Goal: Task Accomplishment & Management: Manage account settings

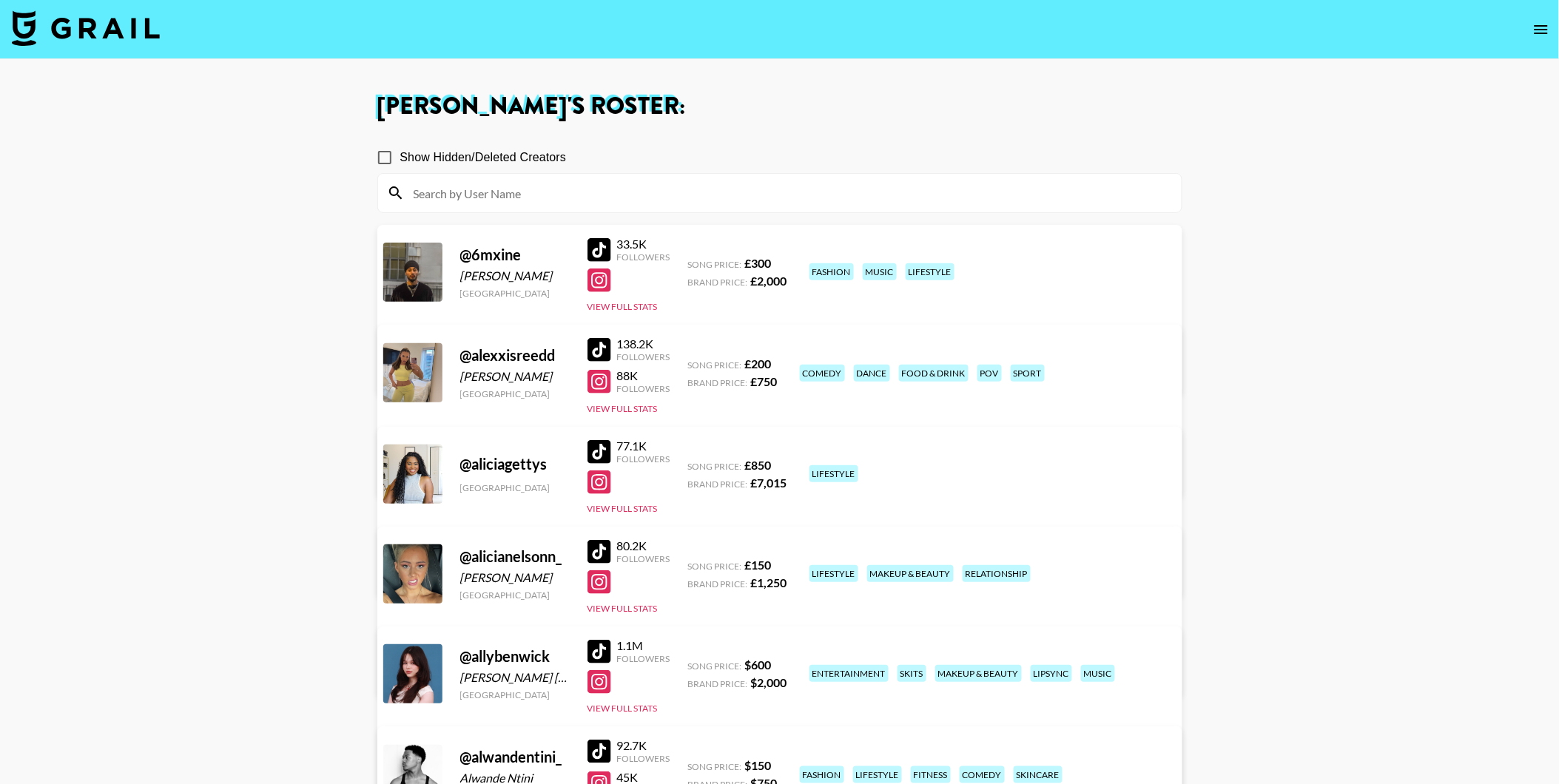
click at [69, 19] on img at bounding box center [85, 28] width 148 height 36
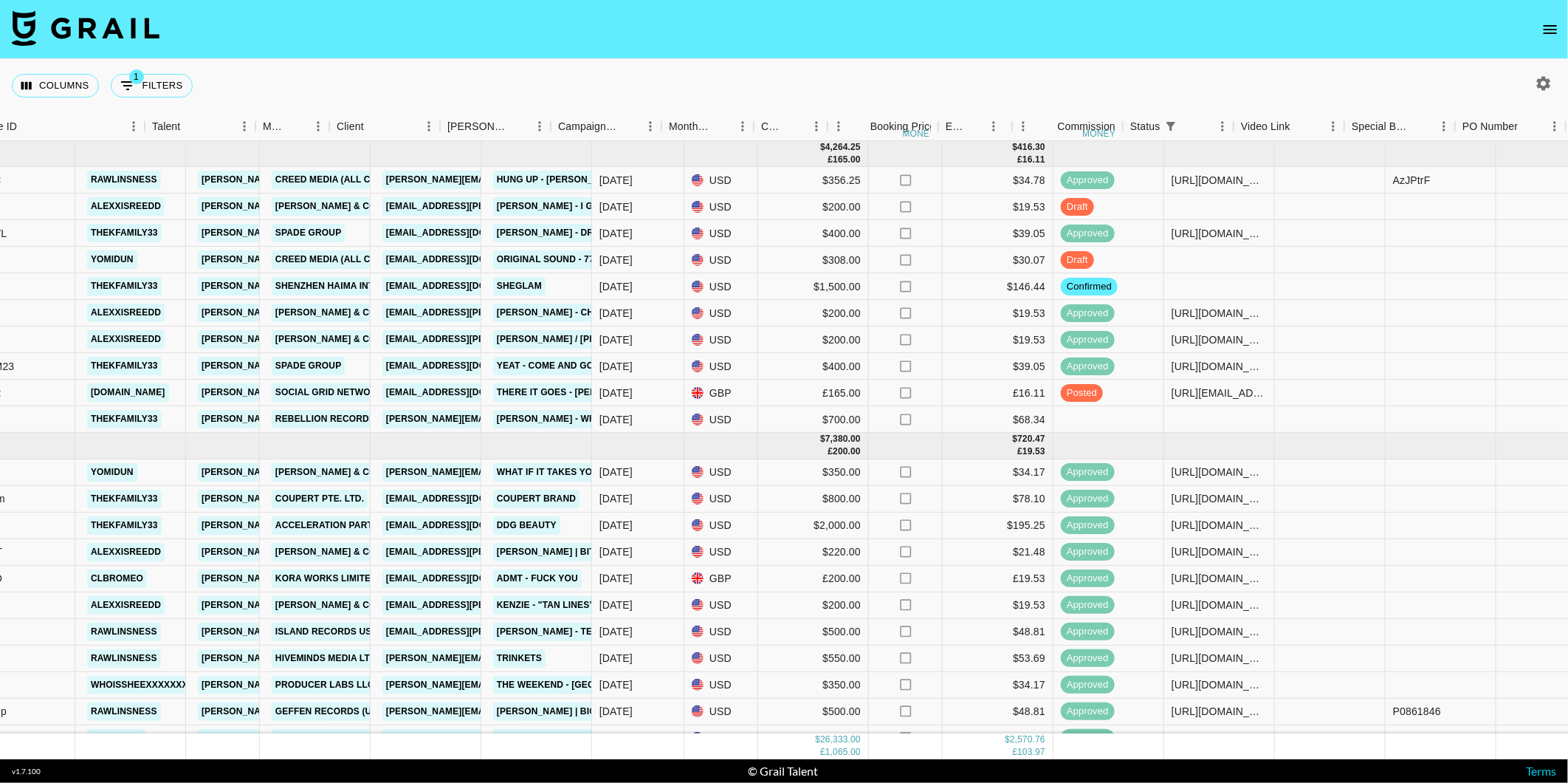
scroll to position [0, 161]
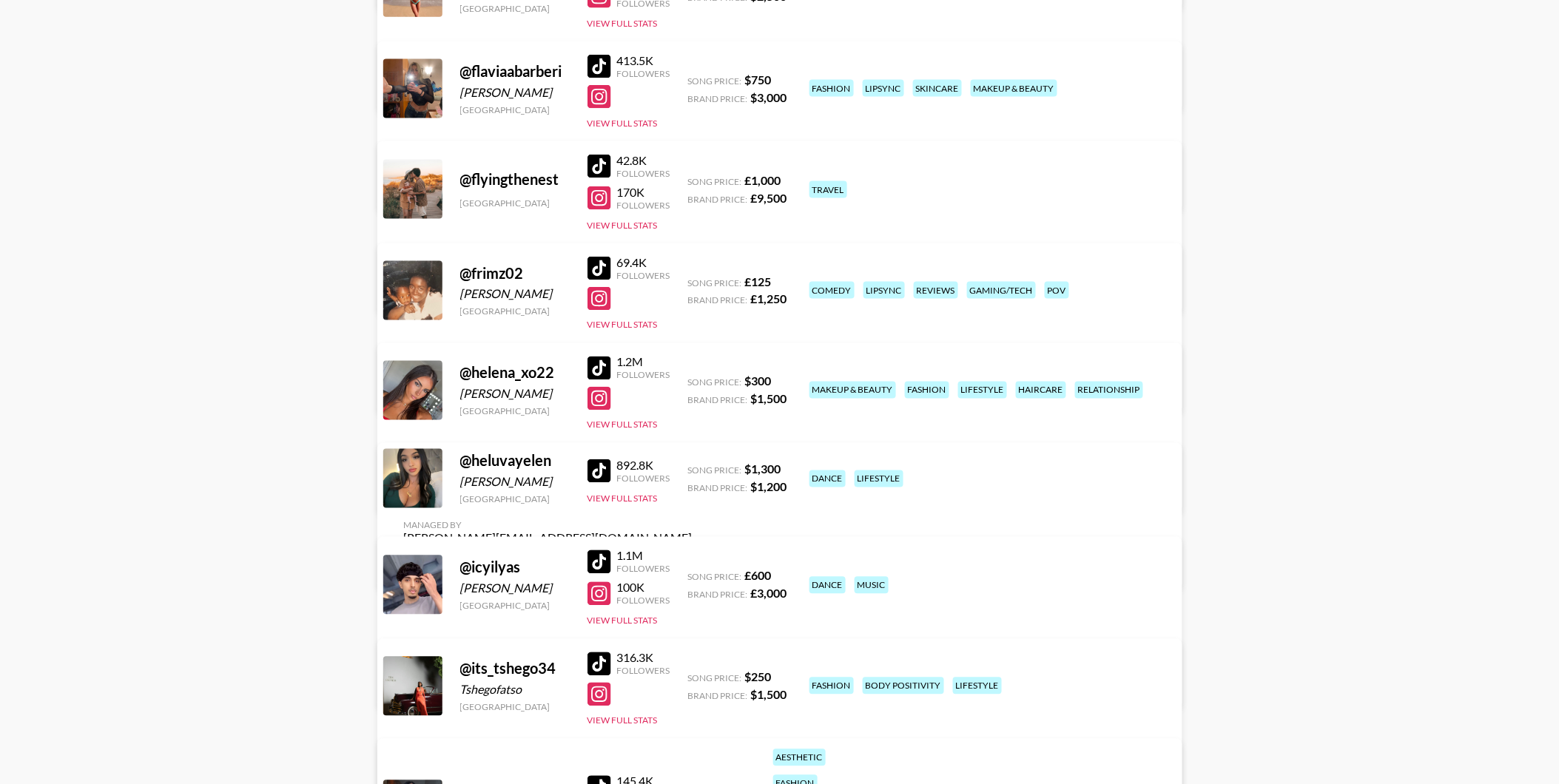
scroll to position [2712, 0]
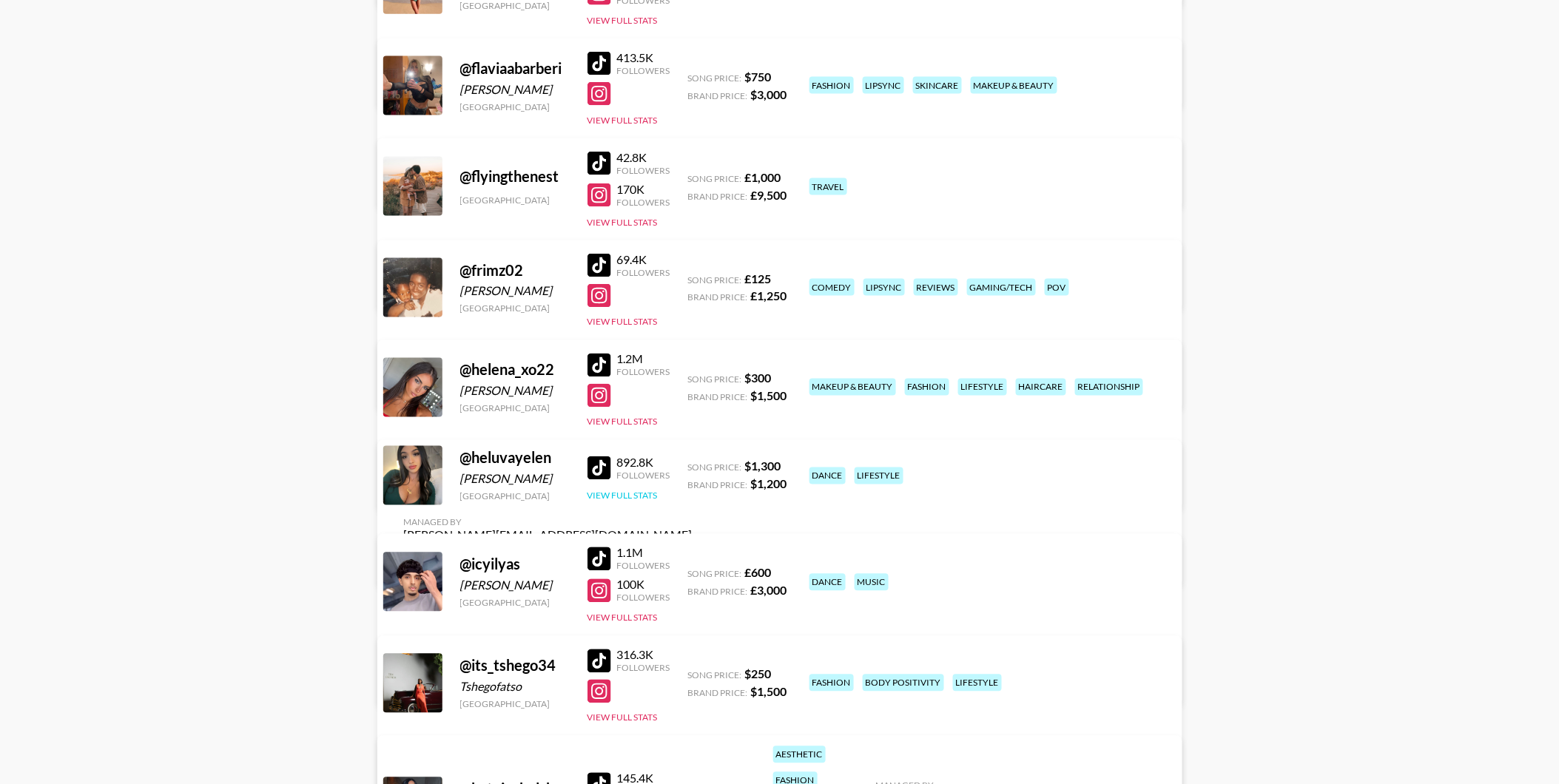
click at [600, 501] on button "View Full Stats" at bounding box center [622, 495] width 71 height 11
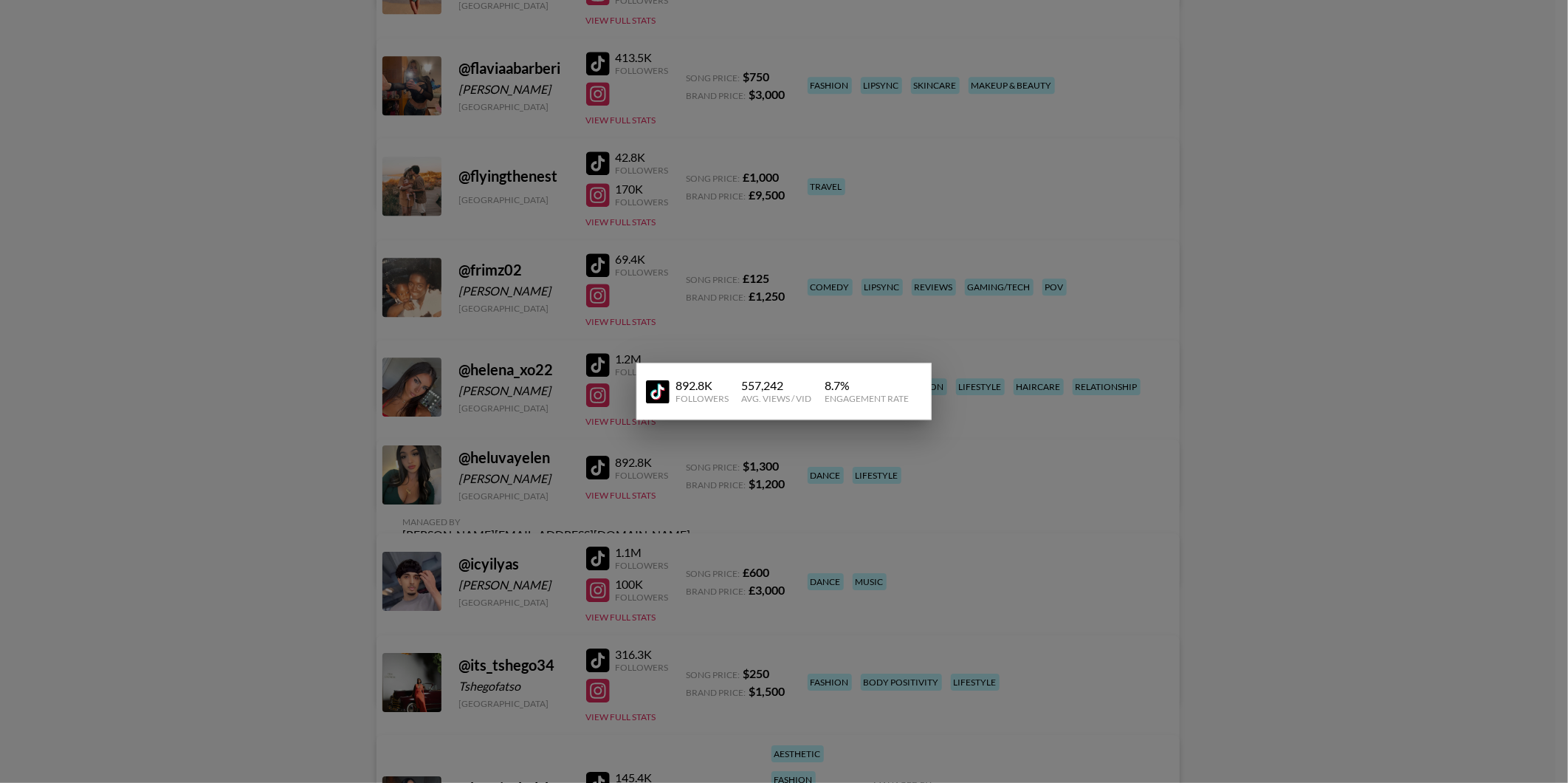
click at [687, 510] on div at bounding box center [784, 392] width 1568 height 783
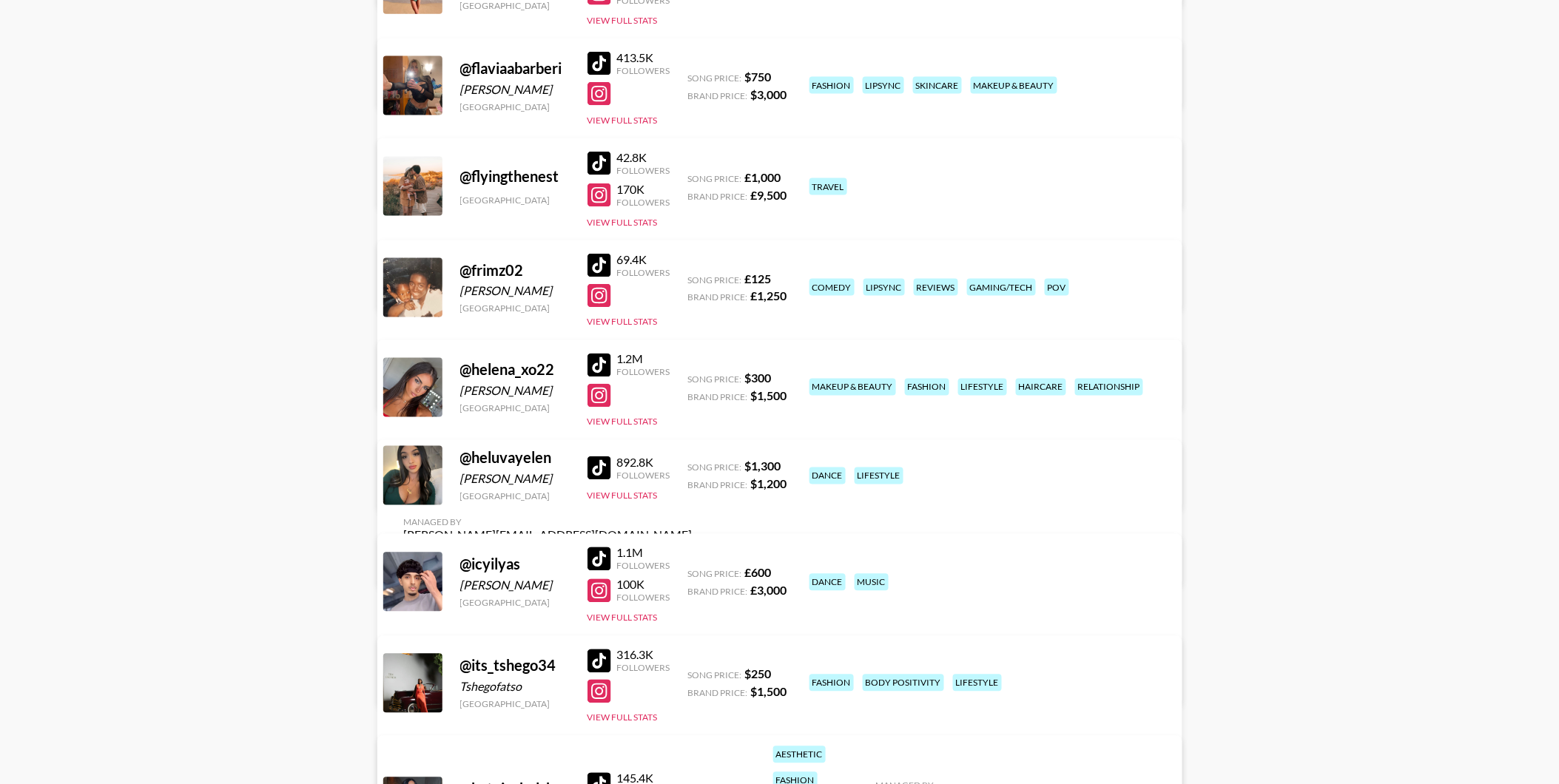
click at [704, 505] on div "Managed By archie@grail-talent.com View/Edit Details" at bounding box center [548, 543] width 312 height 76
click at [693, 555] on link "View/Edit Details" at bounding box center [548, 562] width 289 height 14
click at [611, 501] on button "View Full Stats" at bounding box center [622, 495] width 71 height 11
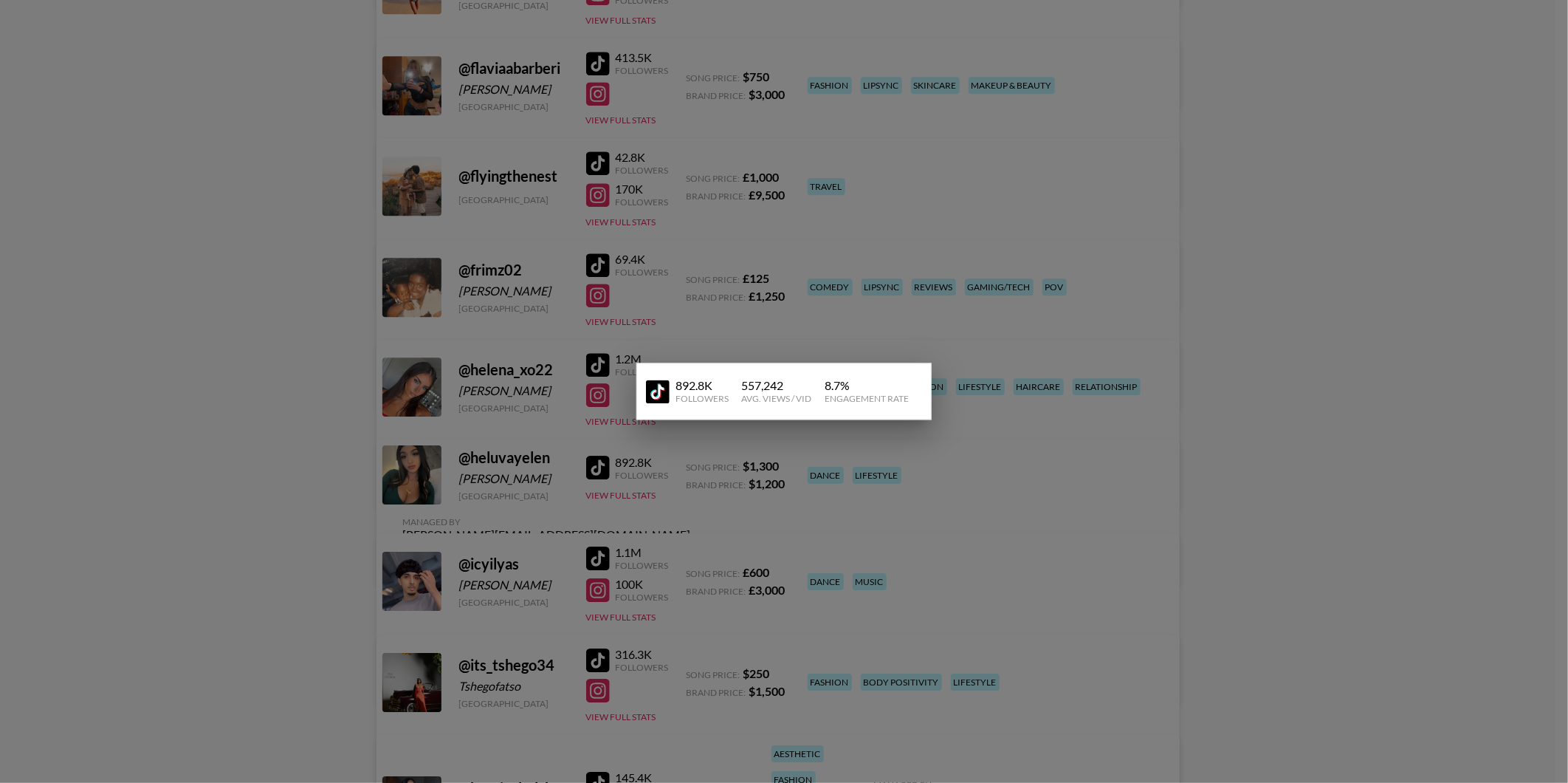
click at [564, 454] on div at bounding box center [784, 392] width 1568 height 783
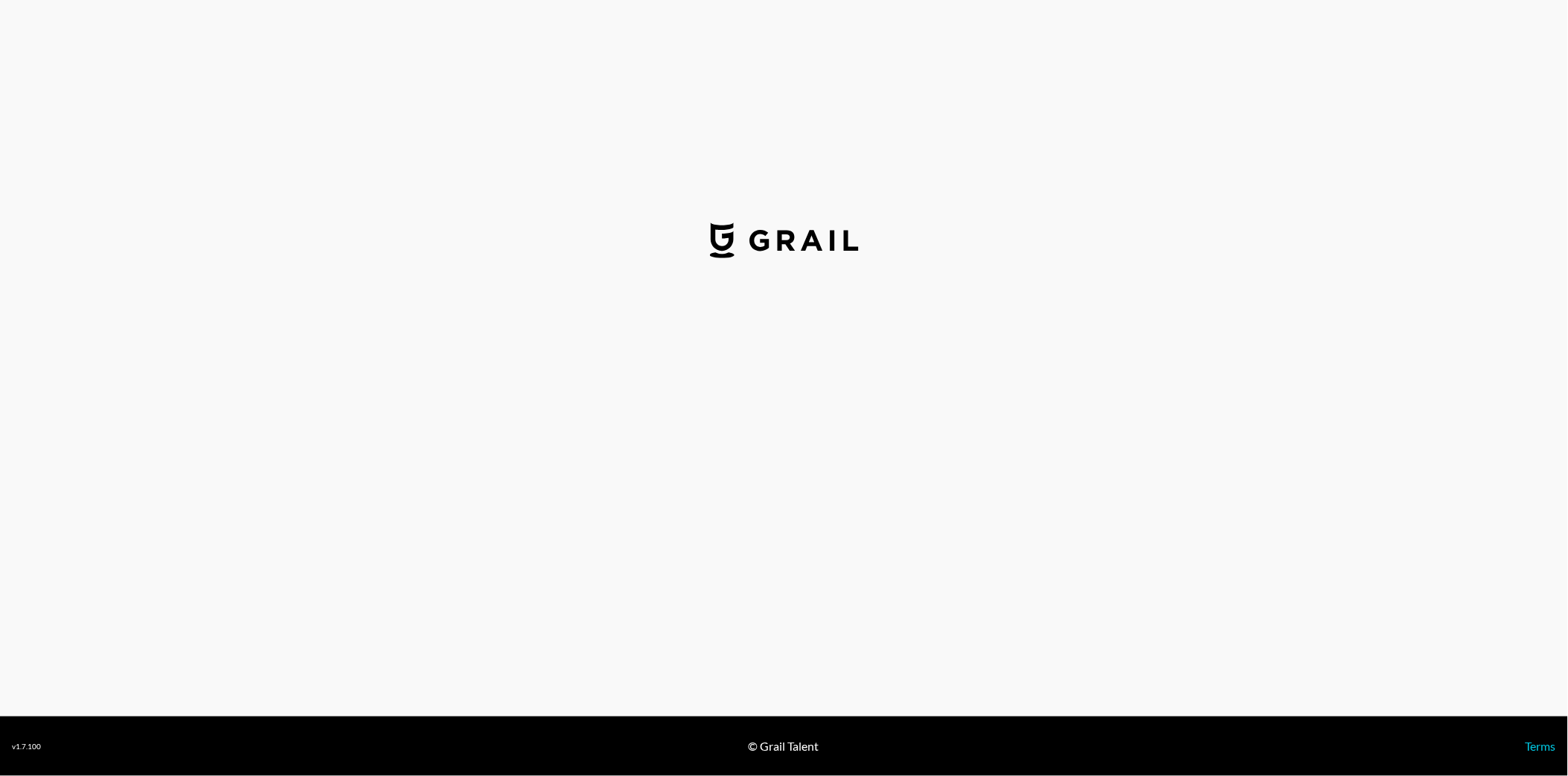
select select "USD"
